Goal: Information Seeking & Learning: Learn about a topic

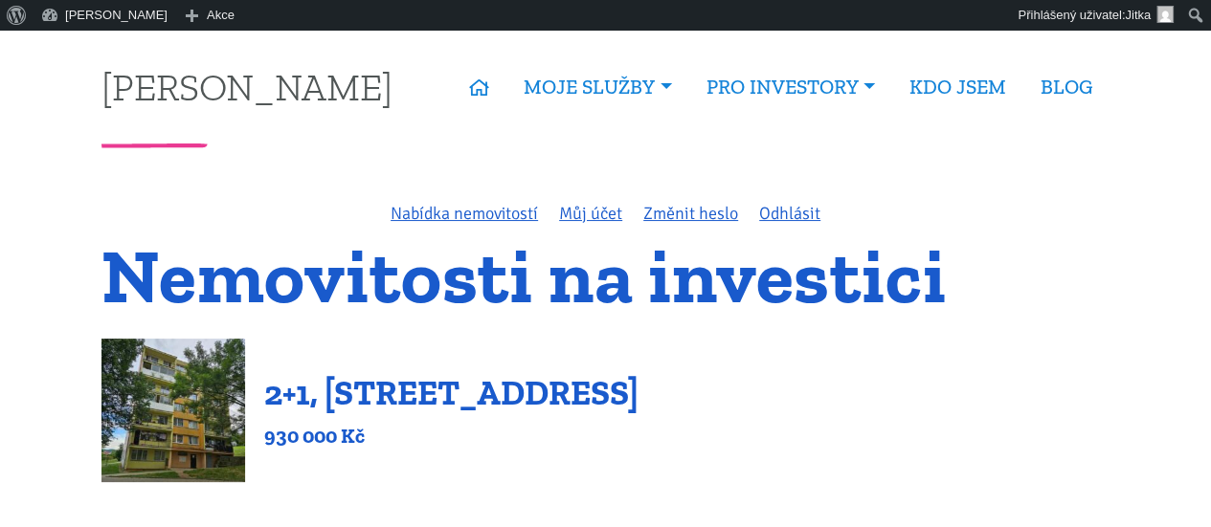
click at [531, 400] on link "2+1, Nová výstavba 201, Obrnice" at bounding box center [451, 392] width 374 height 41
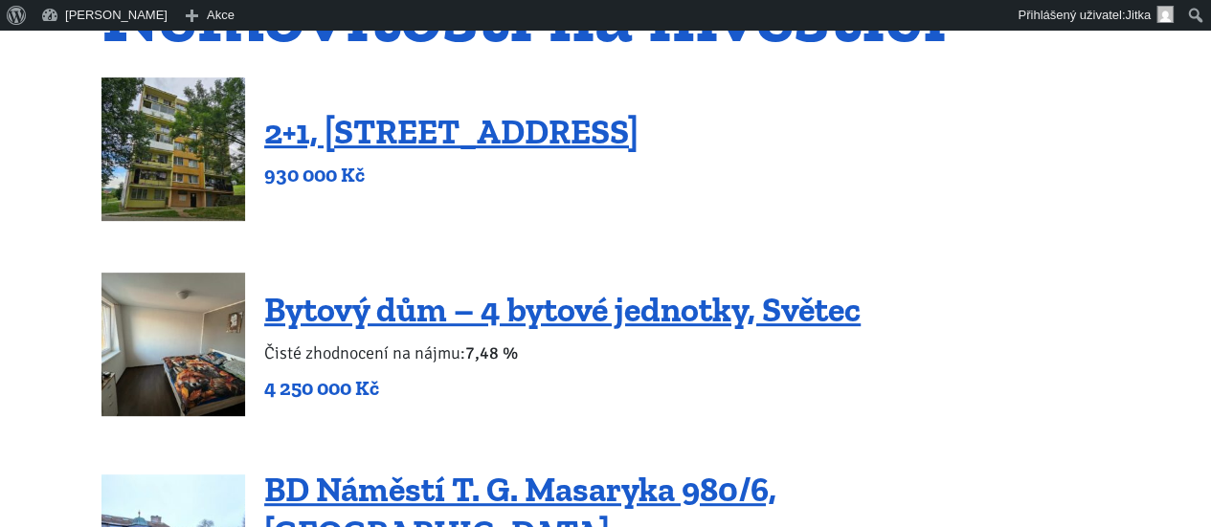
scroll to position [111, 0]
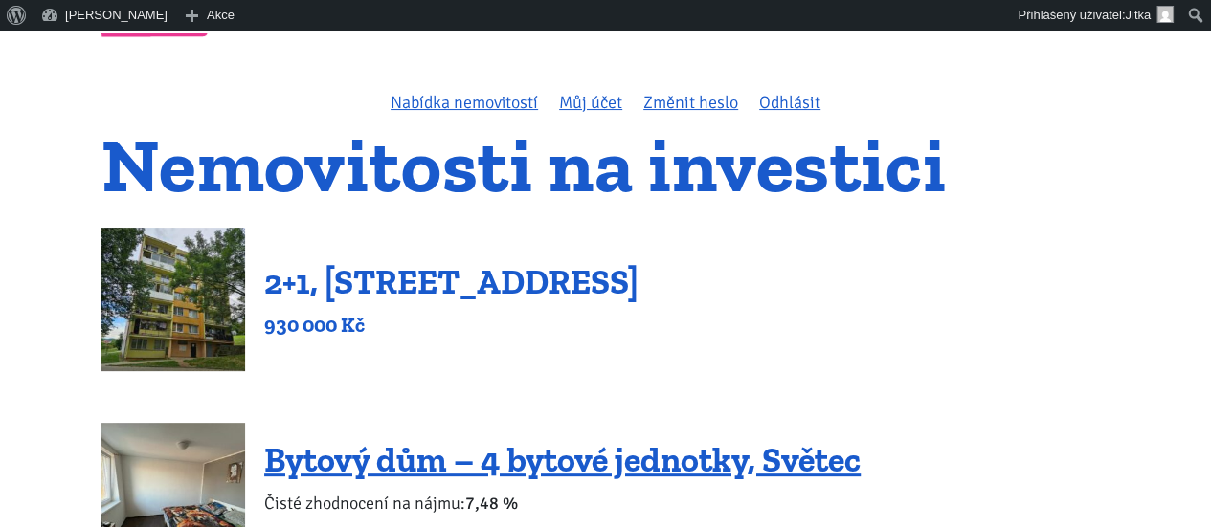
click at [515, 286] on link "2+1, Nová výstavba 201, Obrnice" at bounding box center [451, 281] width 374 height 41
click at [346, 282] on link "2+1, [STREET_ADDRESS]" at bounding box center [451, 281] width 374 height 41
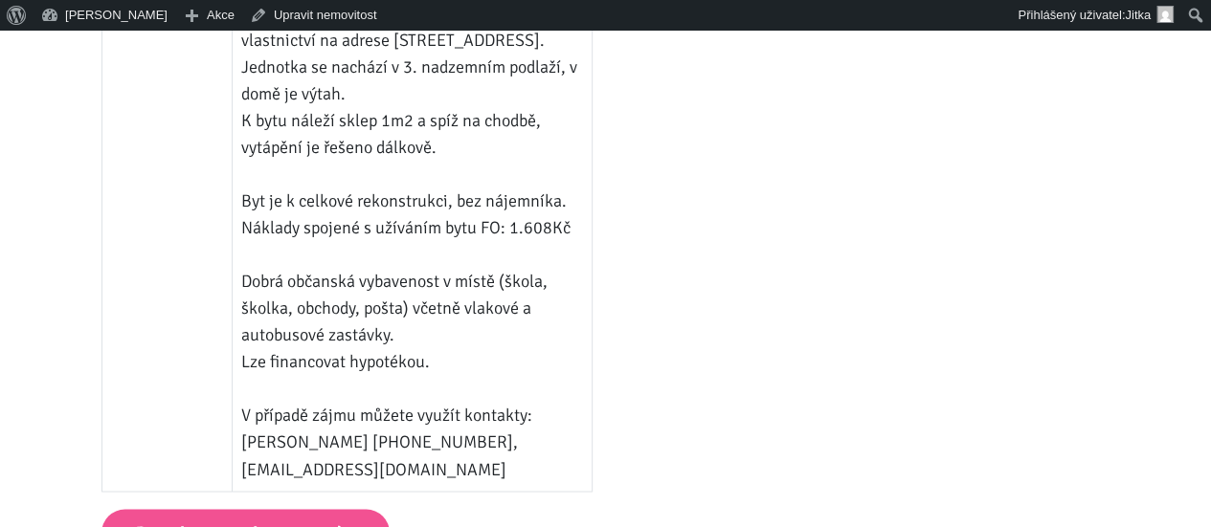
scroll to position [1321, 0]
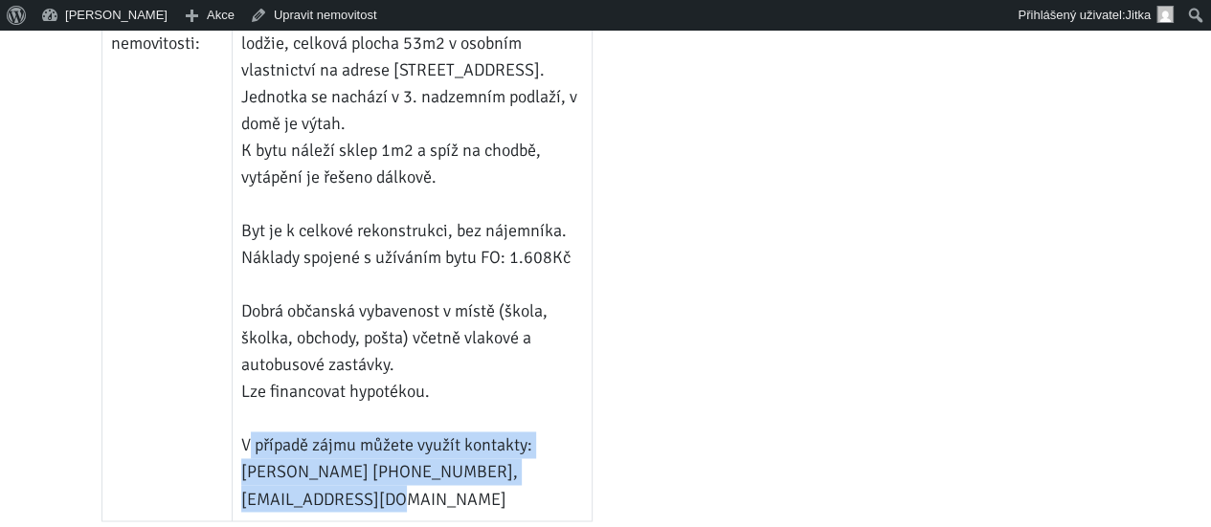
drag, startPoint x: 243, startPoint y: 451, endPoint x: 574, endPoint y: 468, distance: 331.6
click at [574, 468] on td "Bytová jednotka 2+1 o výměře 47m2 + 6m2 lodžie, celková plocha 53m2 v osobním v…" at bounding box center [412, 256] width 360 height 527
copy td "V případě zájmu můžete využít kontakty: [PERSON_NAME] [PHONE_NUMBER], [EMAIL_AD…"
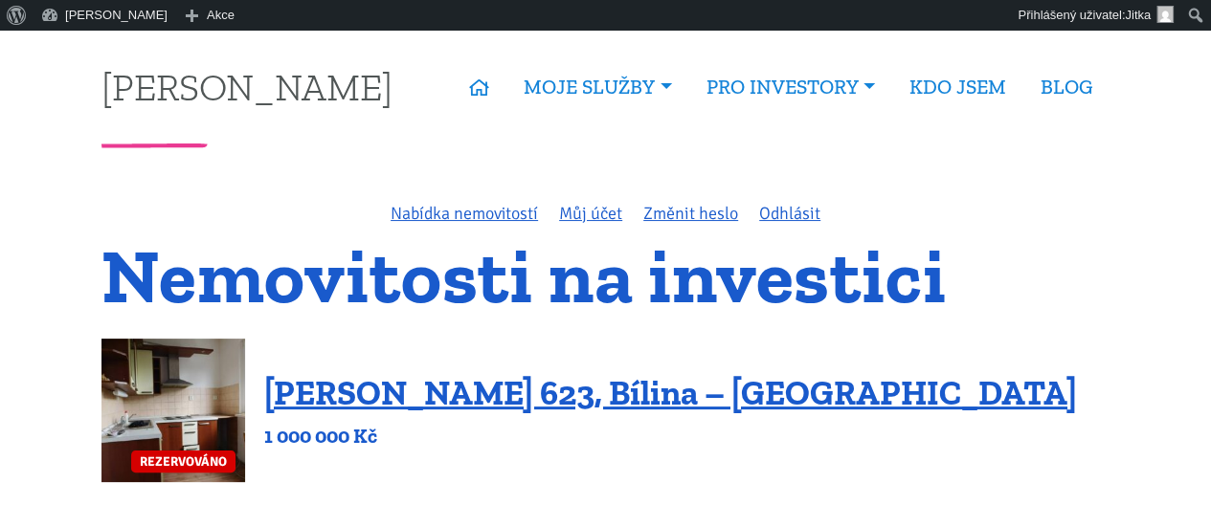
scroll to position [167, 0]
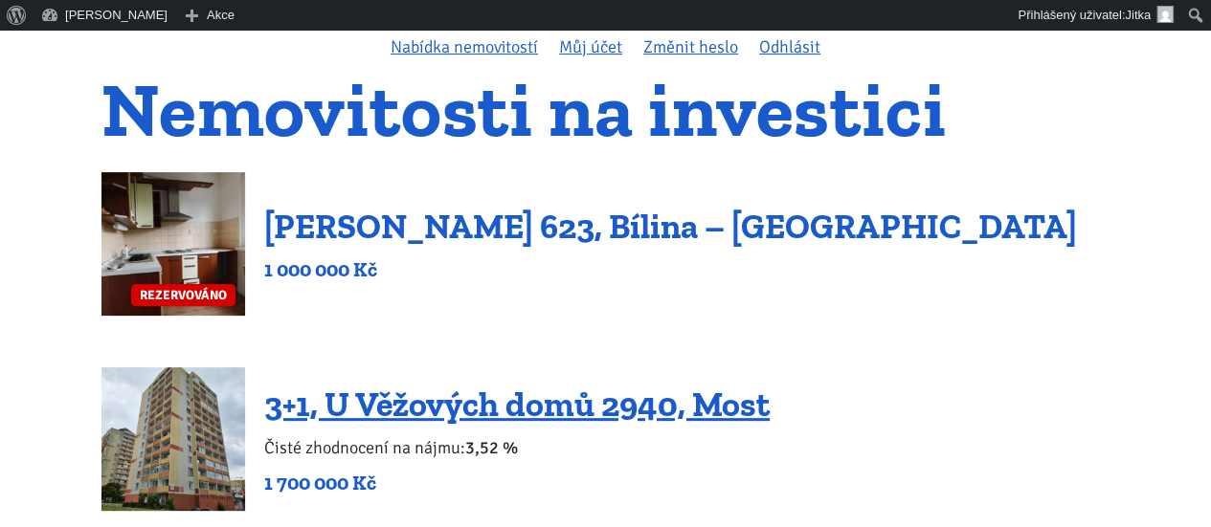
click at [547, 236] on link "Antonína Sovy 623, Bílina – Teplické Předměstí" at bounding box center [670, 226] width 813 height 41
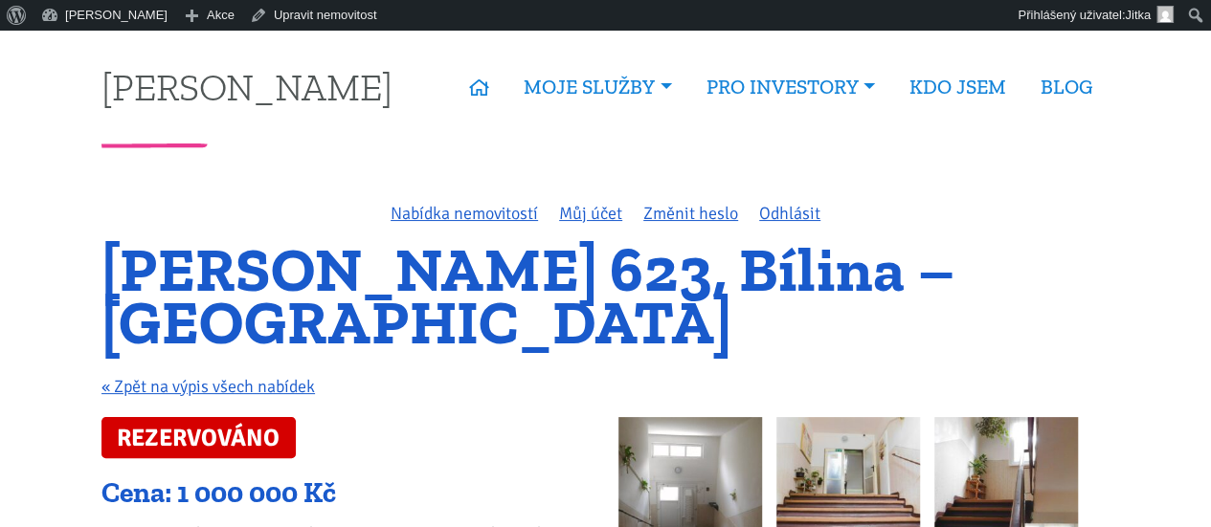
drag, startPoint x: 1217, startPoint y: 20, endPoint x: 1224, endPoint y: -29, distance: 49.3
